Goal: Information Seeking & Learning: Learn about a topic

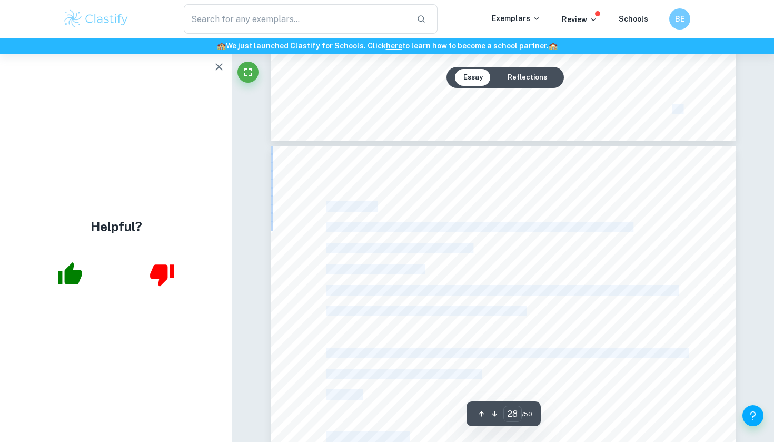
scroll to position [16367, 0]
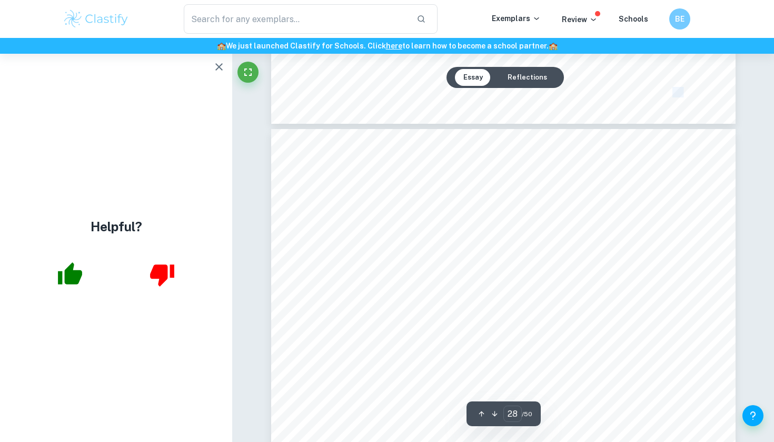
drag, startPoint x: 328, startPoint y: 173, endPoint x: 409, endPoint y: 440, distance: 279.5
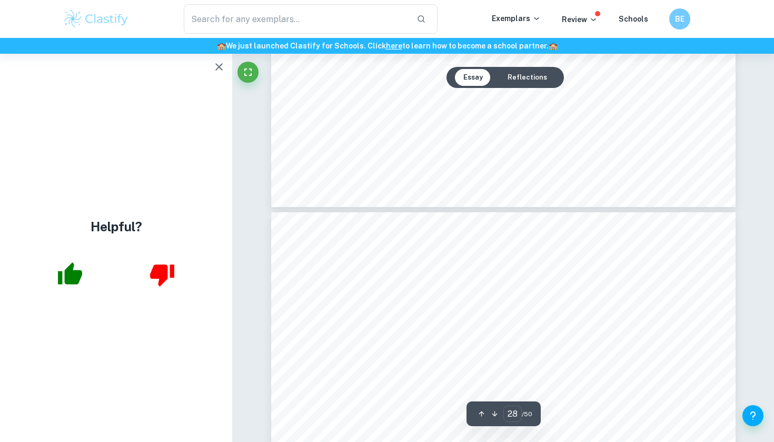
scroll to position [16284, 0]
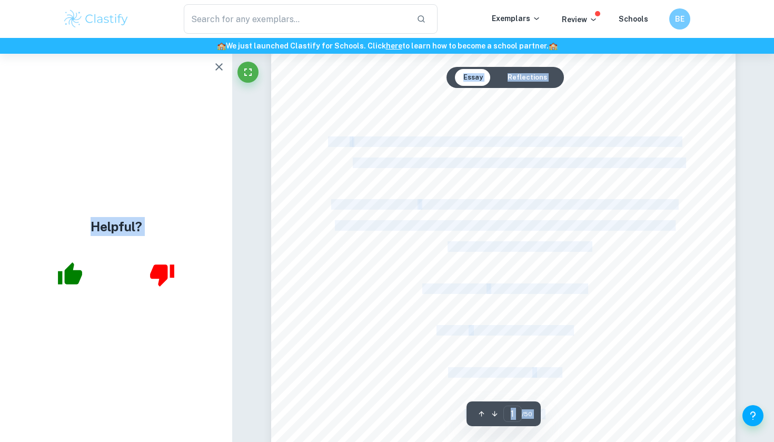
scroll to position [0, 0]
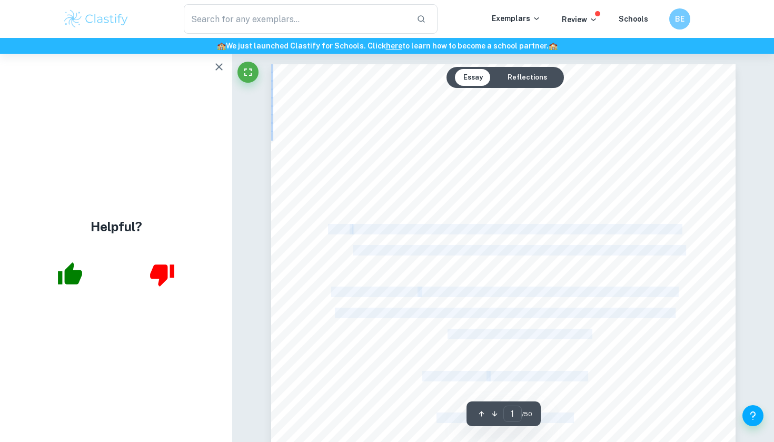
drag, startPoint x: 623, startPoint y: 101, endPoint x: 512, endPoint y: 173, distance: 132.7
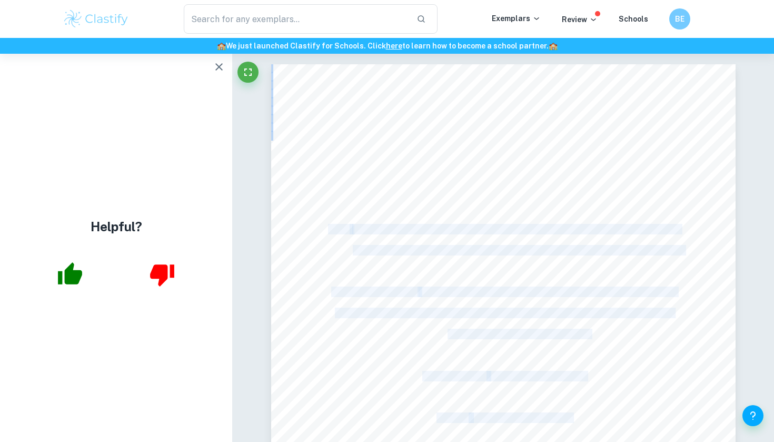
copy div "1 Title: The Influence of Risk-taking Propensity, Peer Influence, and Personali…"
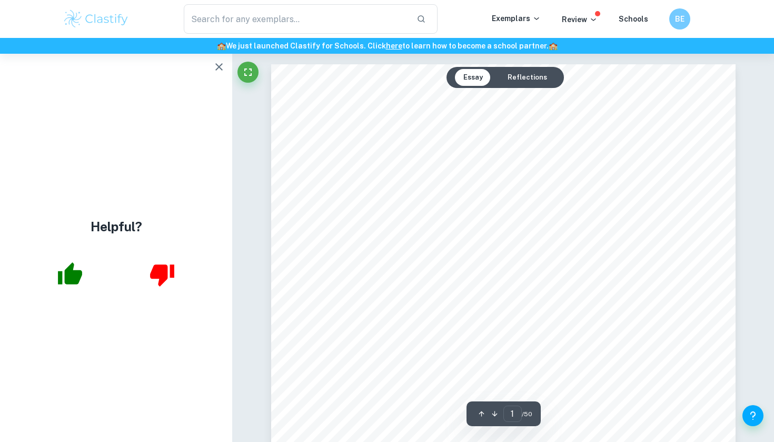
click at [216, 68] on icon "button" at bounding box center [219, 67] width 13 height 13
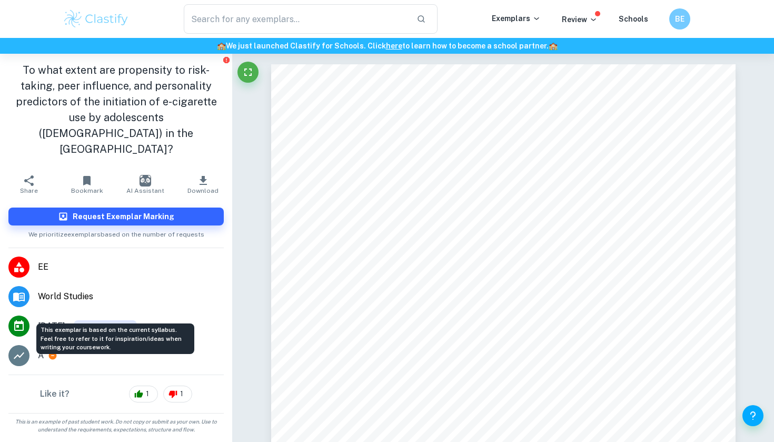
click at [36, 341] on div "This exemplar is based on the current syllabus. Feel free to refer to it for in…" at bounding box center [115, 335] width 160 height 39
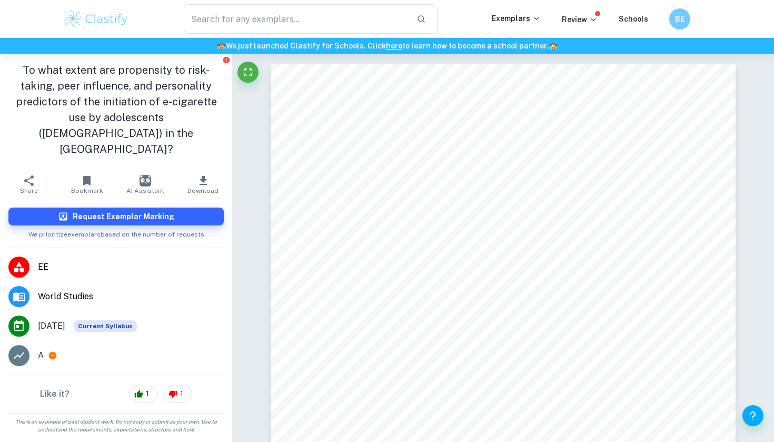
click at [45, 349] on div "A" at bounding box center [131, 355] width 186 height 13
click at [25, 345] on div at bounding box center [18, 355] width 21 height 21
click at [51, 352] on icon at bounding box center [53, 356] width 8 height 8
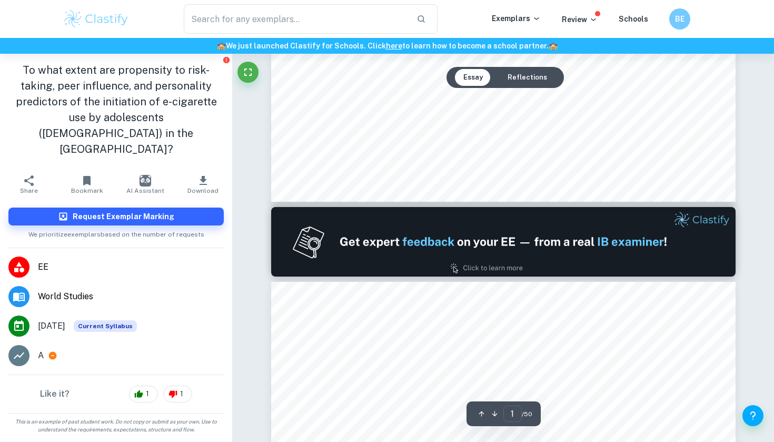
scroll to position [495, 0]
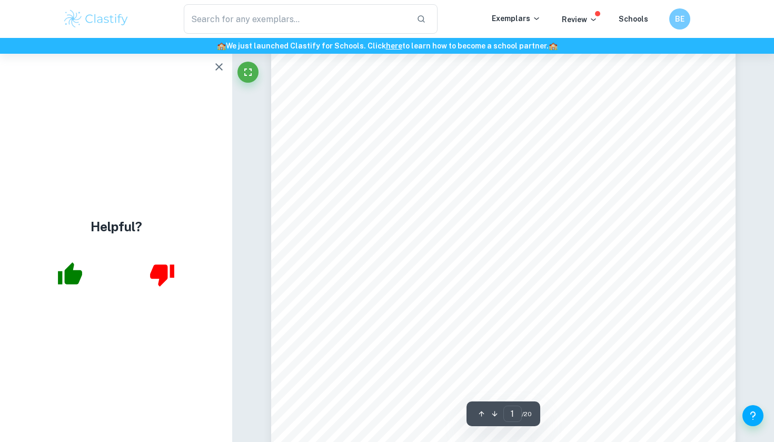
scroll to position [55, 0]
click at [223, 66] on icon "button" at bounding box center [219, 67] width 13 height 13
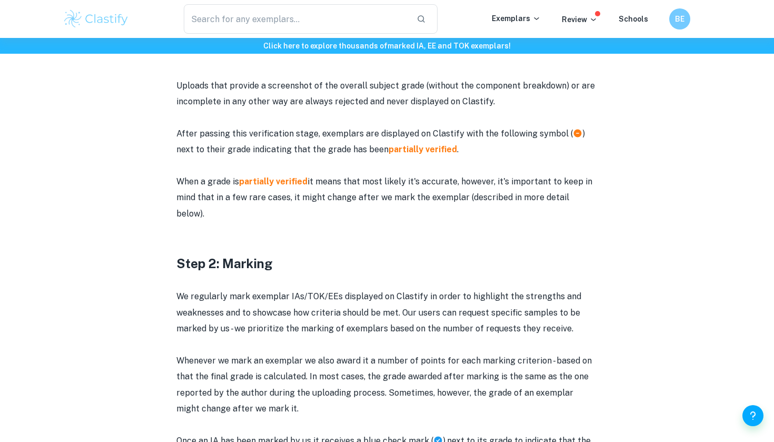
scroll to position [800, 0]
